Goal: Information Seeking & Learning: Find specific fact

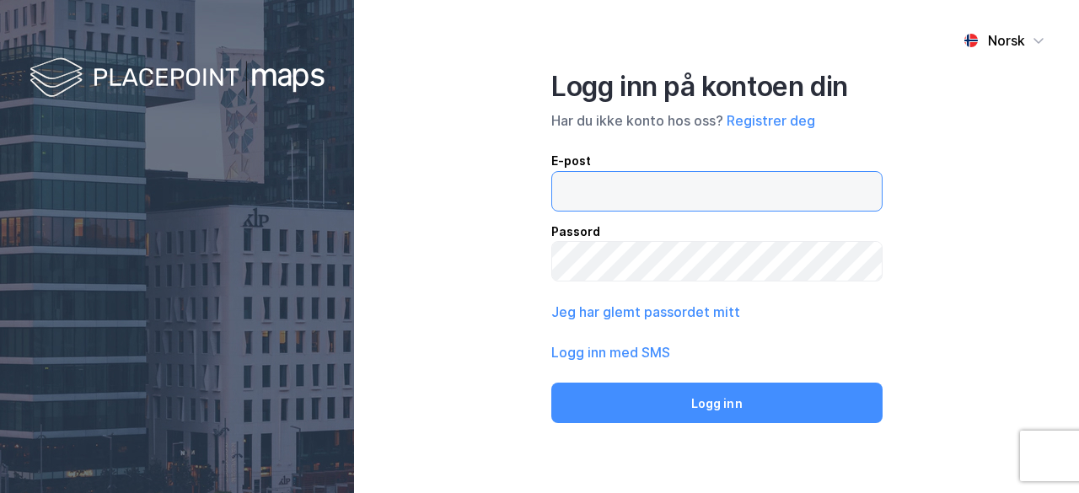
click at [725, 185] on input "email" at bounding box center [717, 191] width 330 height 39
type input "[EMAIL_ADDRESS][DOMAIN_NAME]"
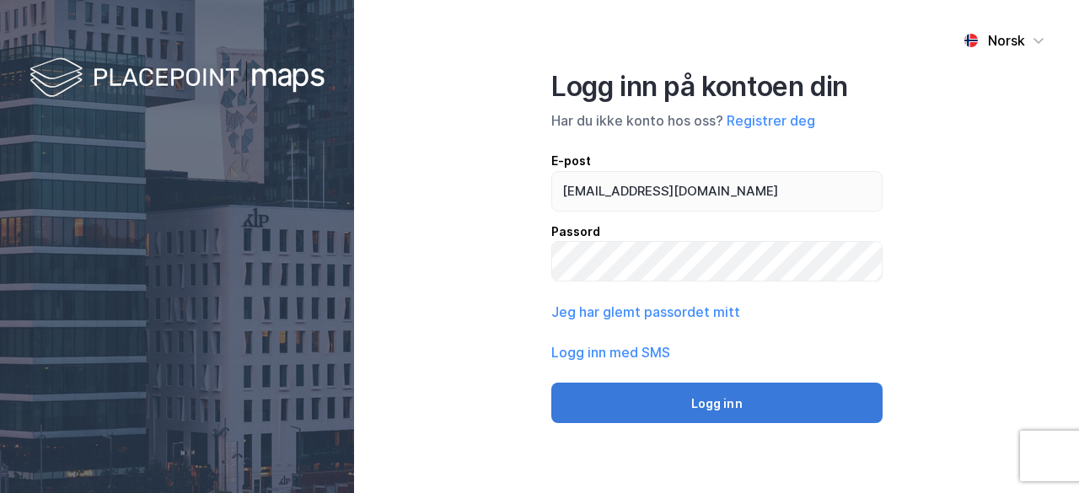
click at [786, 399] on button "Logg inn" at bounding box center [716, 403] width 331 height 40
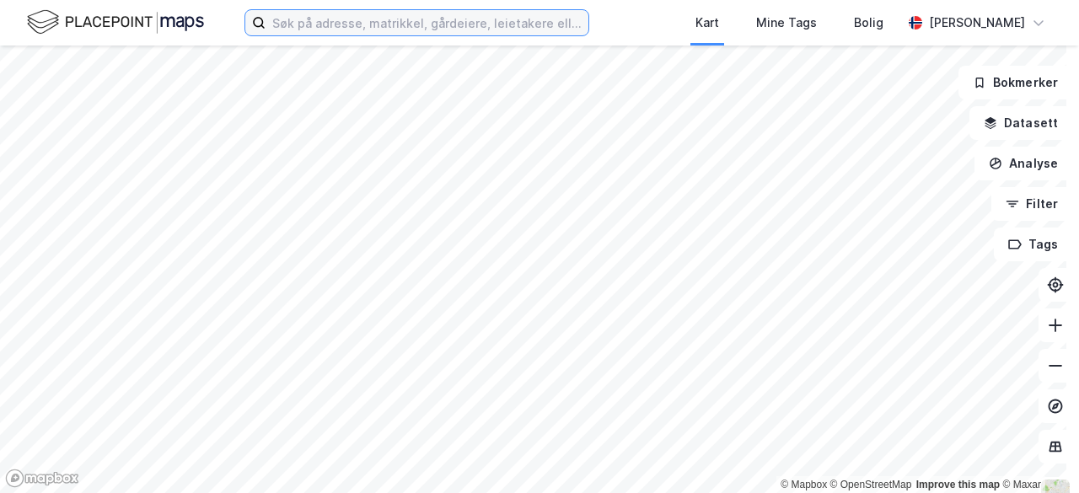
click at [340, 20] on input at bounding box center [427, 22] width 323 height 25
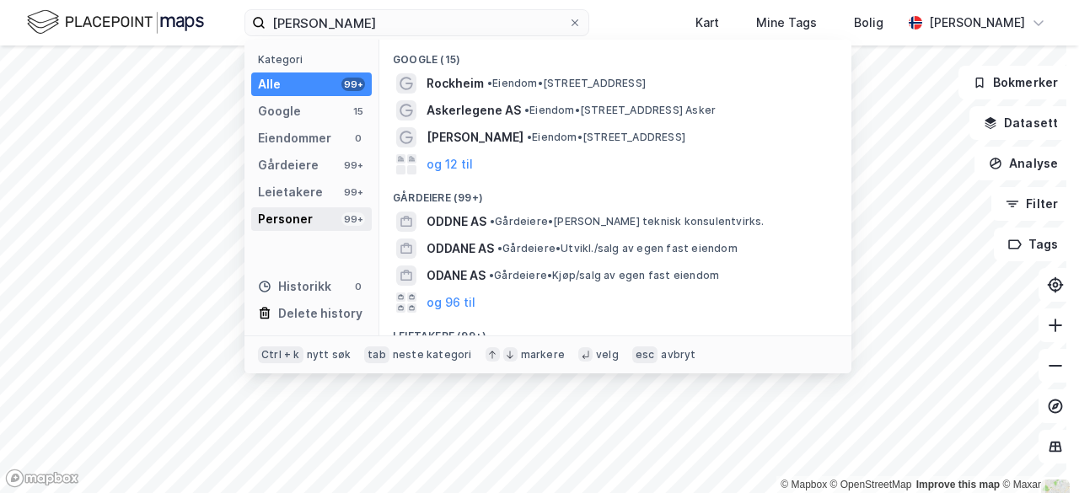
click at [294, 217] on div "Personer" at bounding box center [285, 219] width 55 height 20
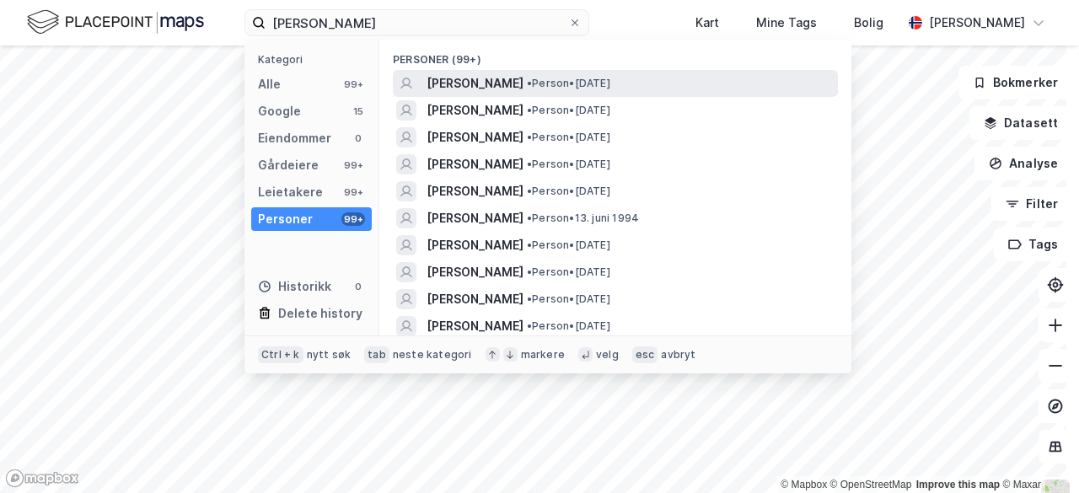
click at [524, 83] on span "[PERSON_NAME]" at bounding box center [475, 83] width 97 height 20
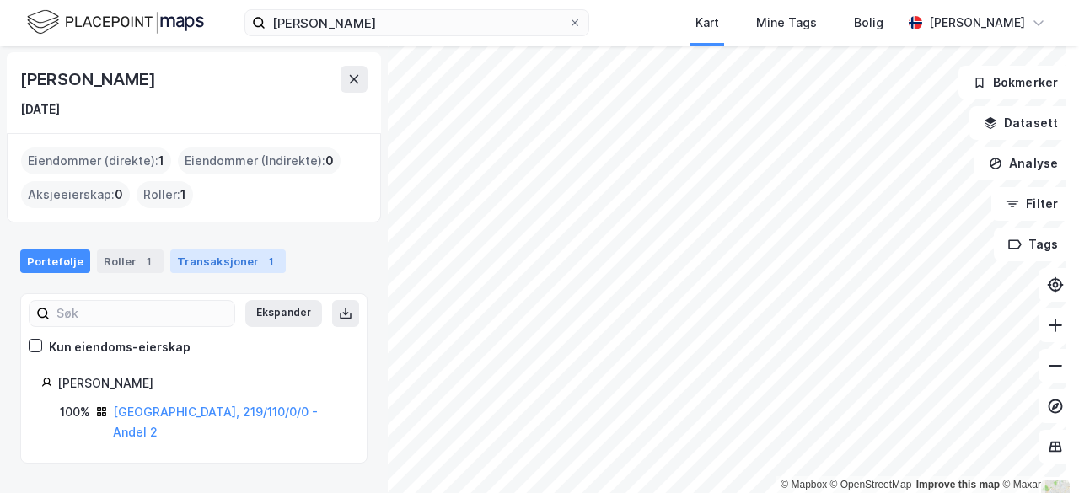
click at [241, 251] on div "Transaksjoner 1" at bounding box center [228, 262] width 116 height 24
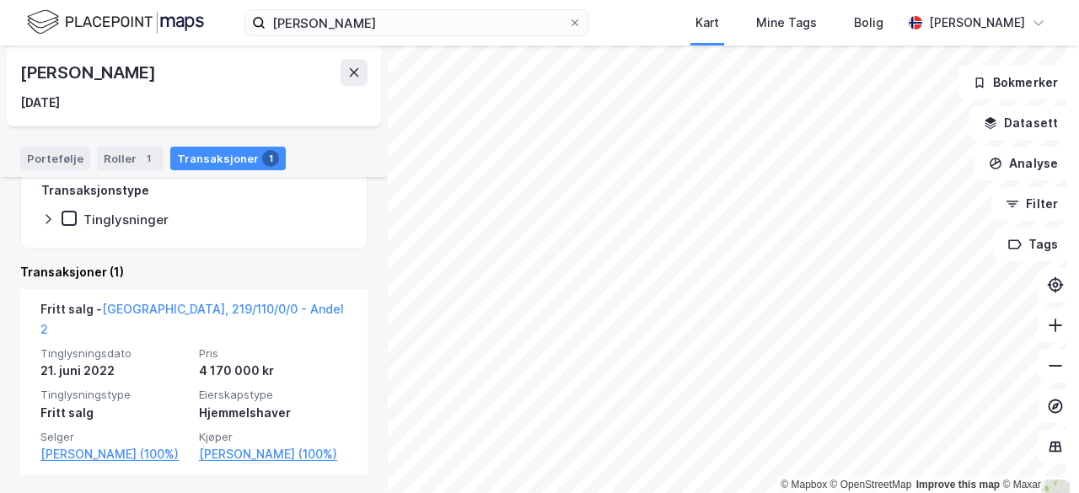
scroll to position [272, 0]
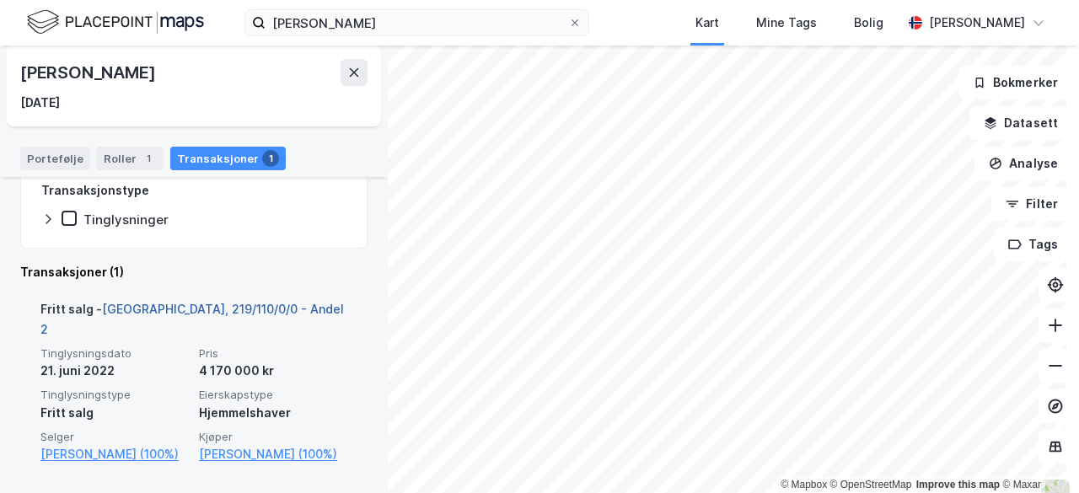
click at [234, 309] on link "[GEOGRAPHIC_DATA], 219/110/0/0 - Andel 2" at bounding box center [192, 319] width 304 height 35
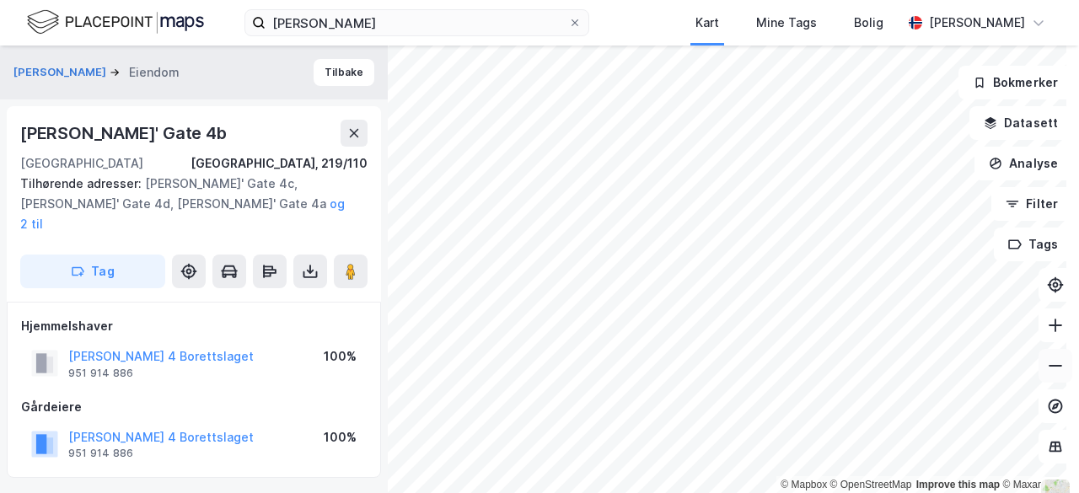
click at [1047, 365] on icon at bounding box center [1055, 365] width 17 height 17
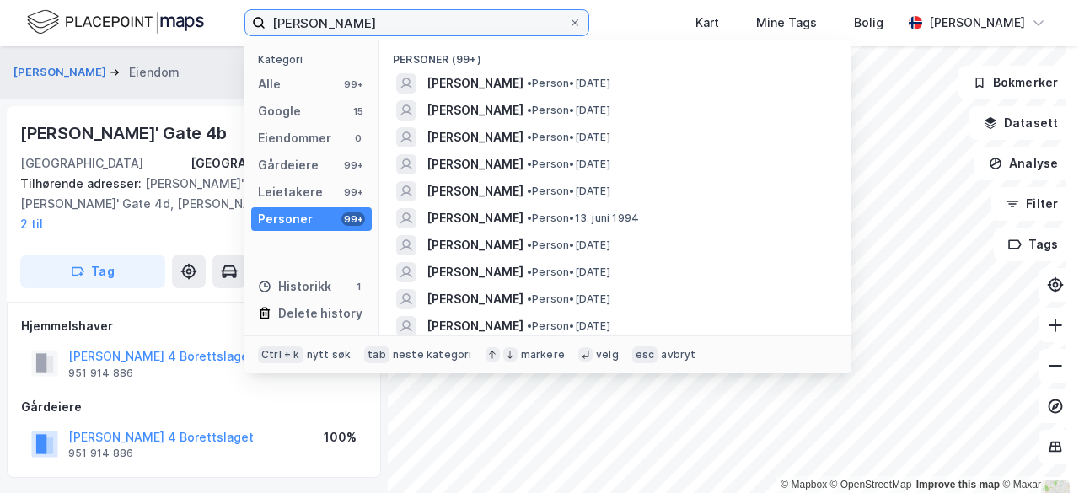
drag, startPoint x: 428, startPoint y: 29, endPoint x: 264, endPoint y: 10, distance: 165.5
click at [264, 10] on label "[PERSON_NAME]" at bounding box center [417, 22] width 345 height 27
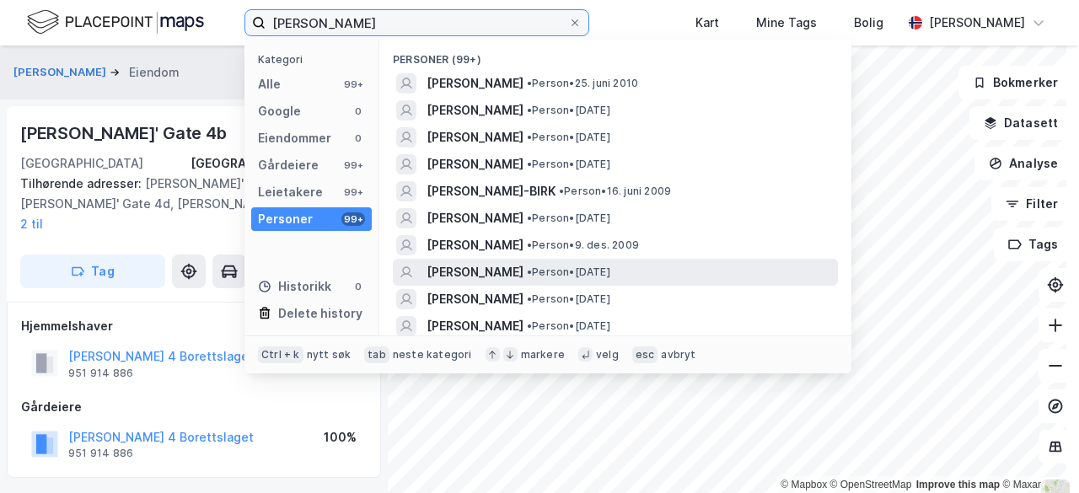
type input "[PERSON_NAME]"
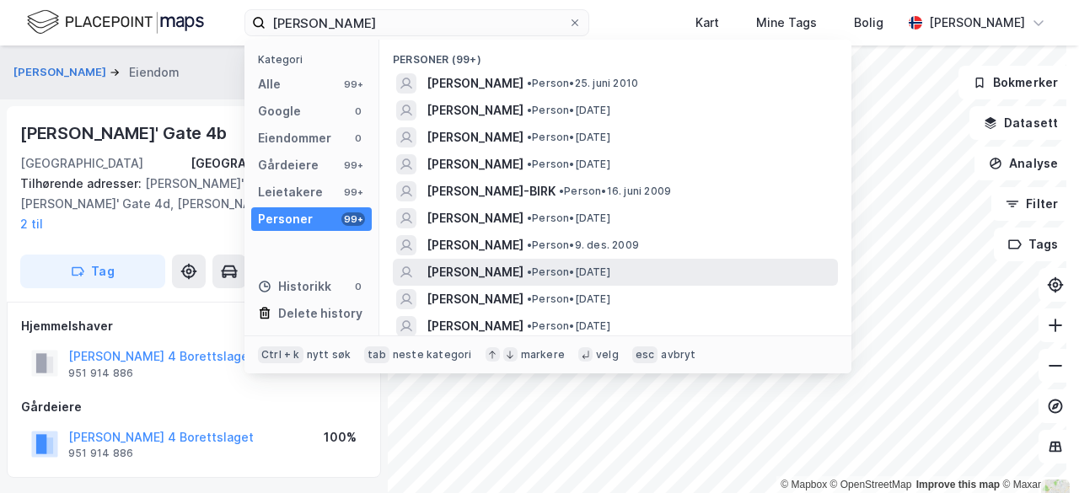
click at [524, 271] on span "[PERSON_NAME]" at bounding box center [475, 272] width 97 height 20
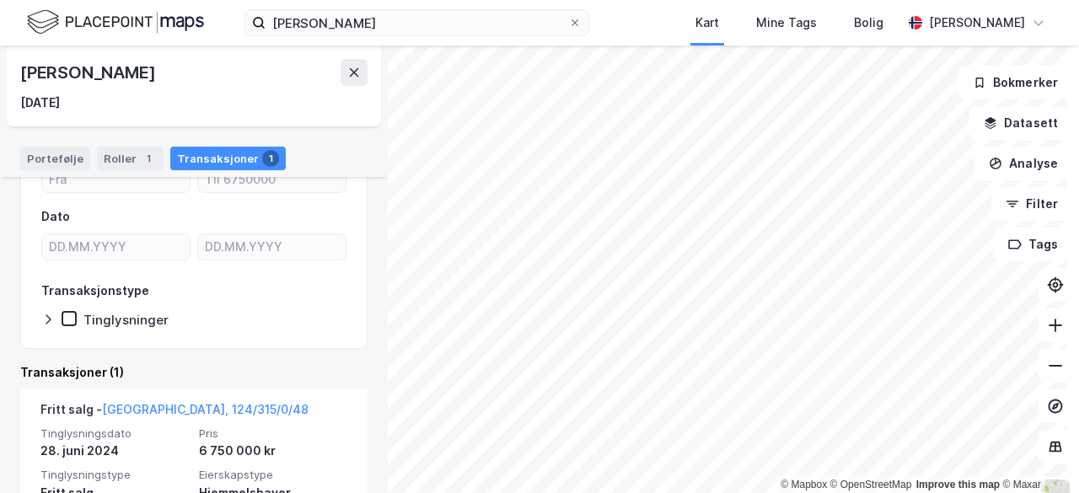
scroll to position [272, 0]
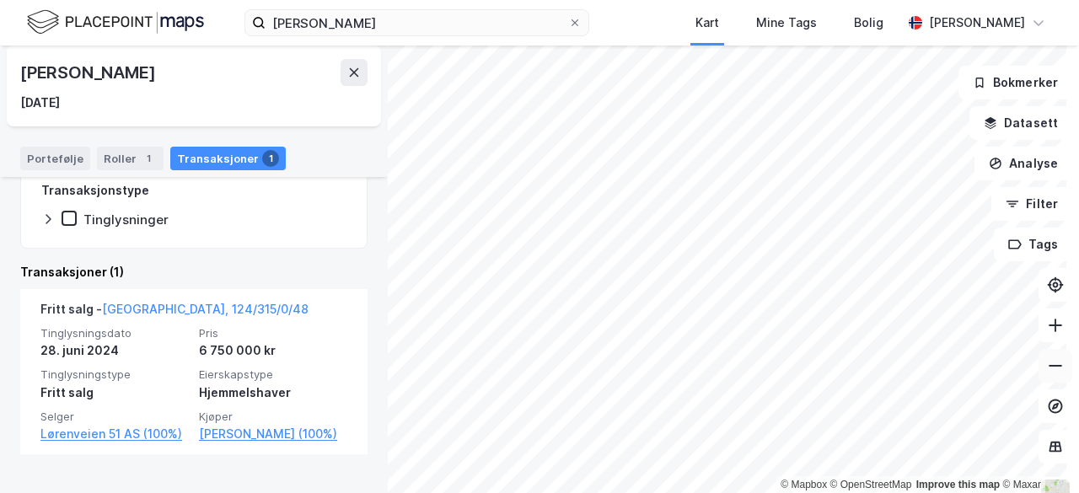
click at [1048, 363] on icon at bounding box center [1055, 365] width 17 height 17
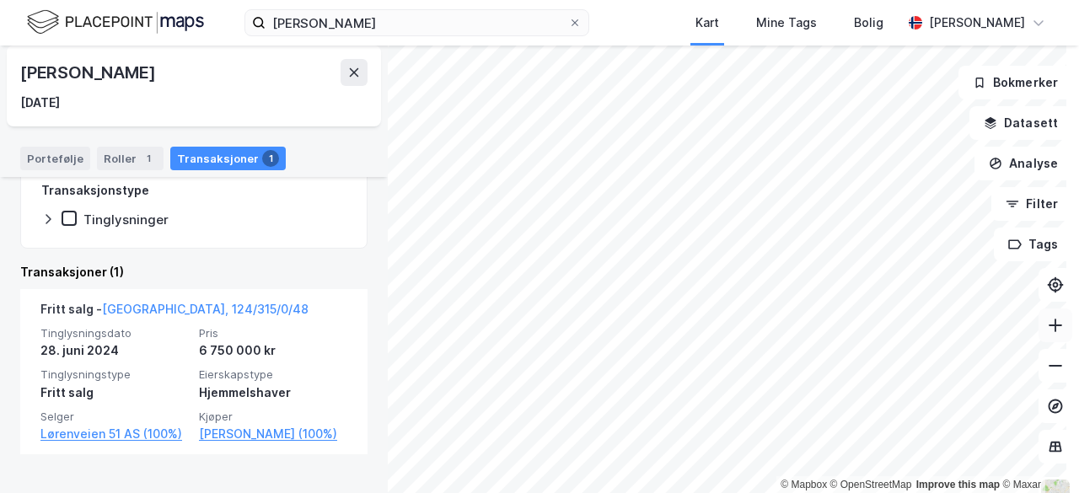
click at [1049, 325] on icon at bounding box center [1055, 326] width 13 height 2
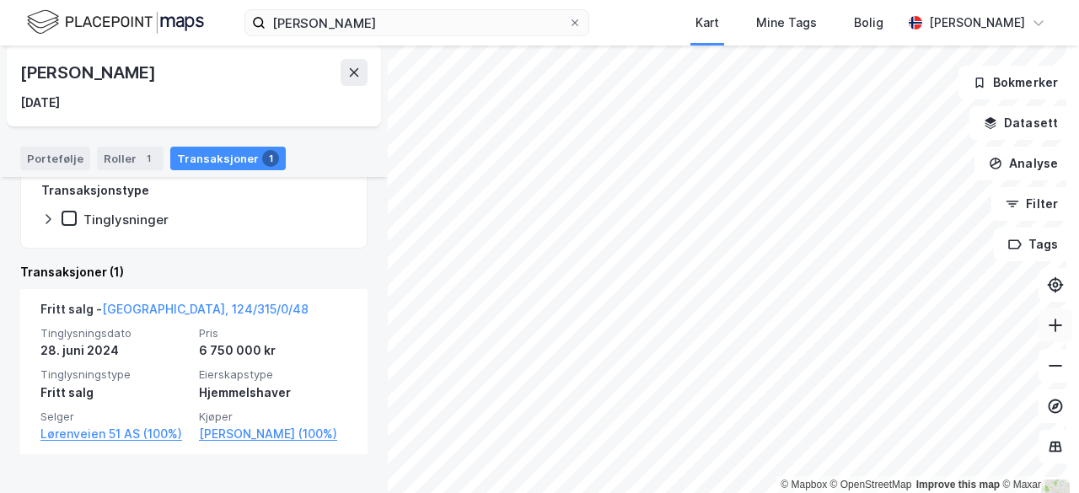
click at [1049, 325] on icon at bounding box center [1055, 326] width 13 height 2
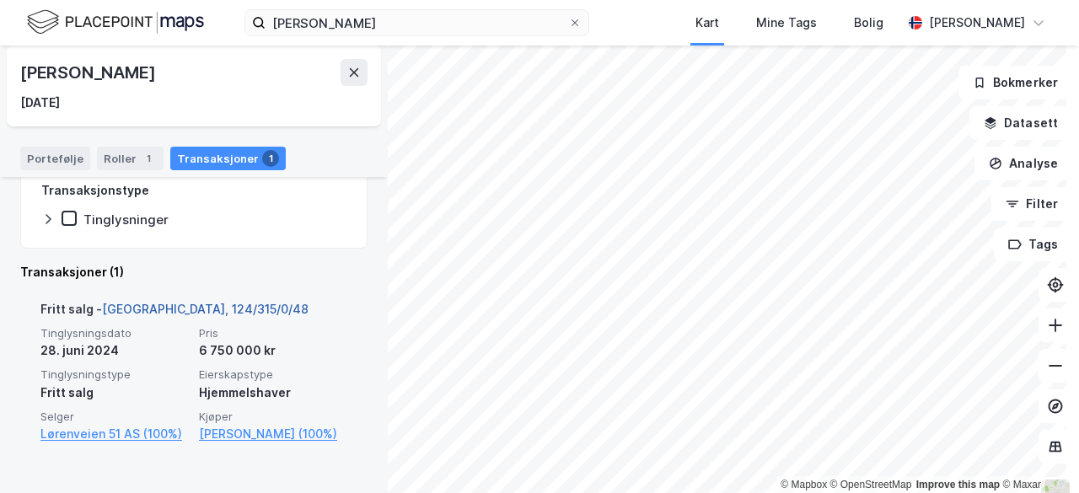
click at [204, 308] on link "[GEOGRAPHIC_DATA], 124/315/0/48" at bounding box center [205, 309] width 207 height 14
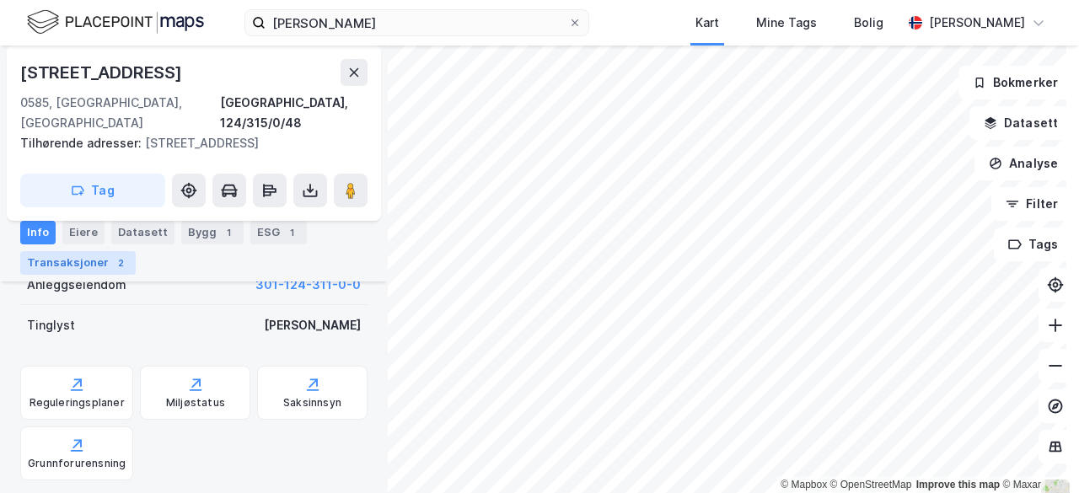
click at [103, 270] on div "Transaksjoner 2" at bounding box center [78, 263] width 116 height 24
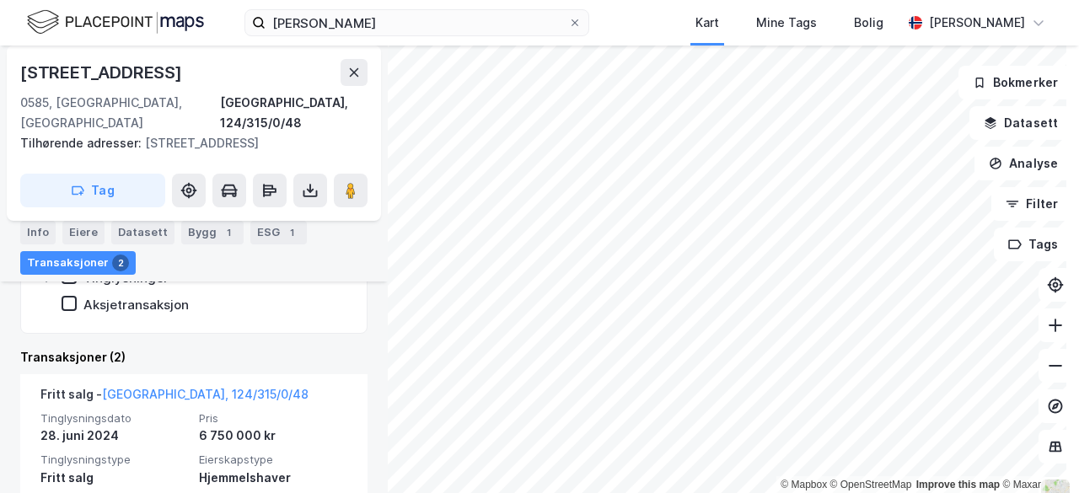
scroll to position [476, 0]
